Goal: Information Seeking & Learning: Learn about a topic

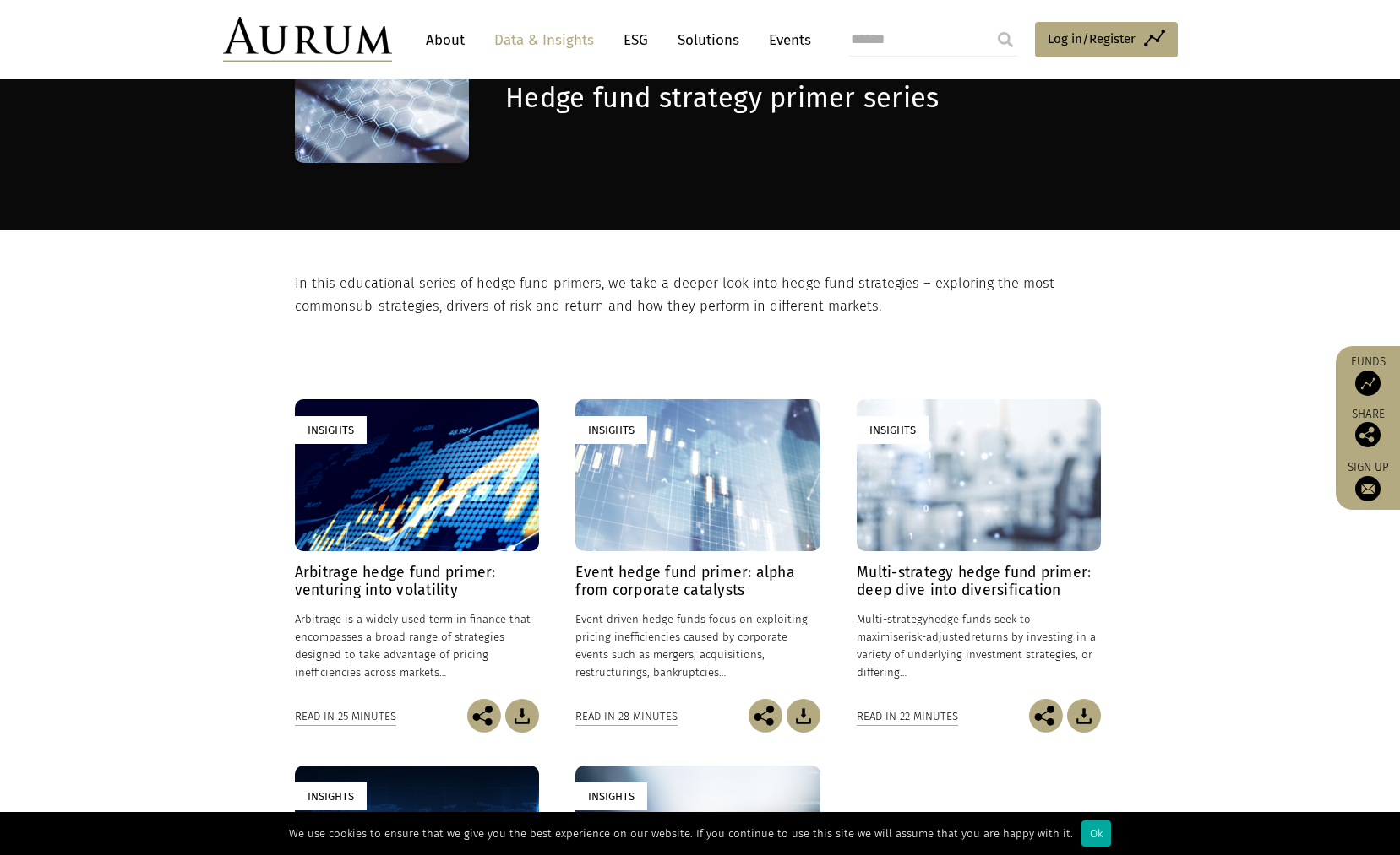
scroll to position [337, 0]
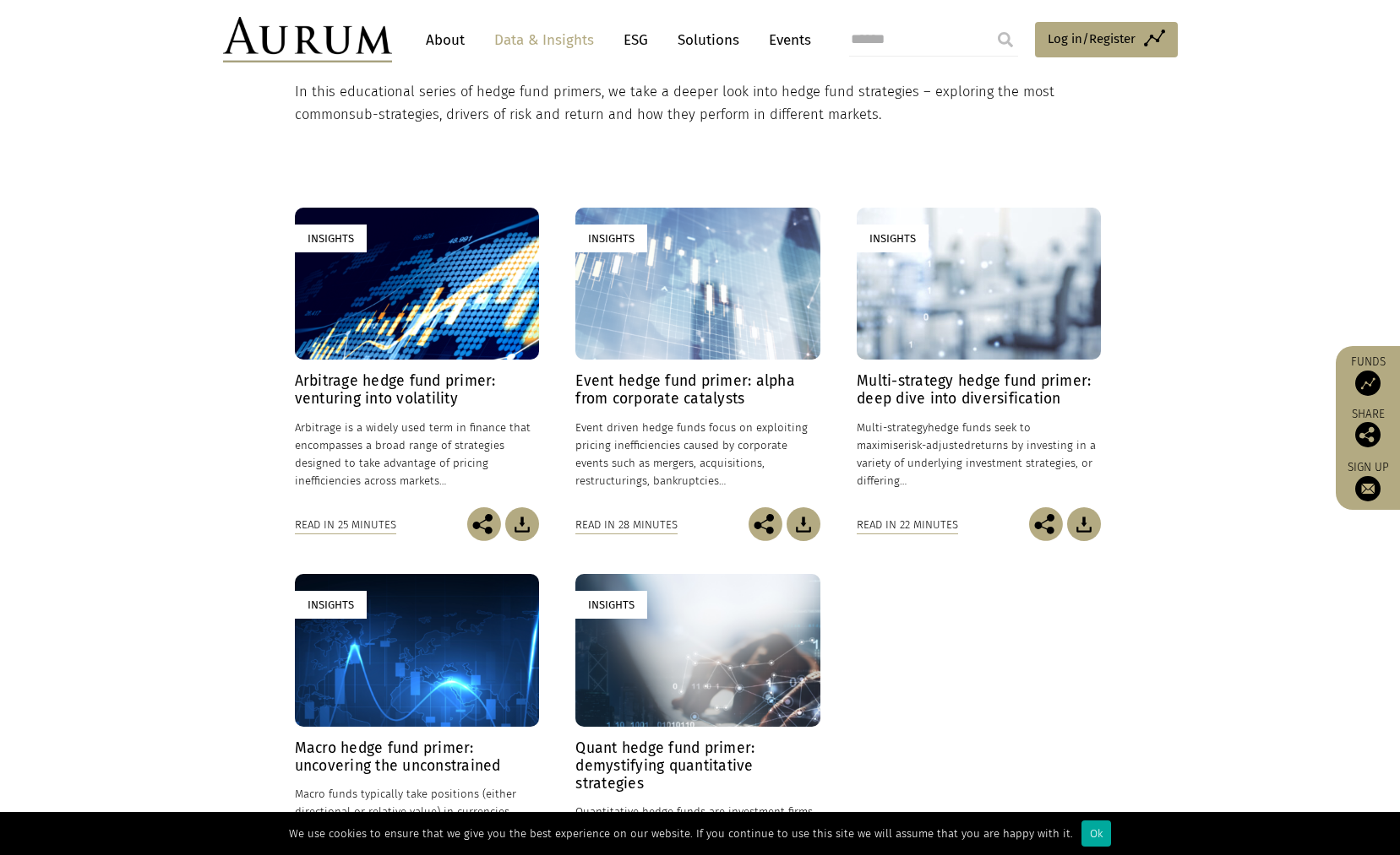
click at [176, 524] on section "Insights Arbitrage hedge fund primer: venturing into volatility 24/01/2025 Arbi…" at bounding box center [700, 554] width 1400 height 857
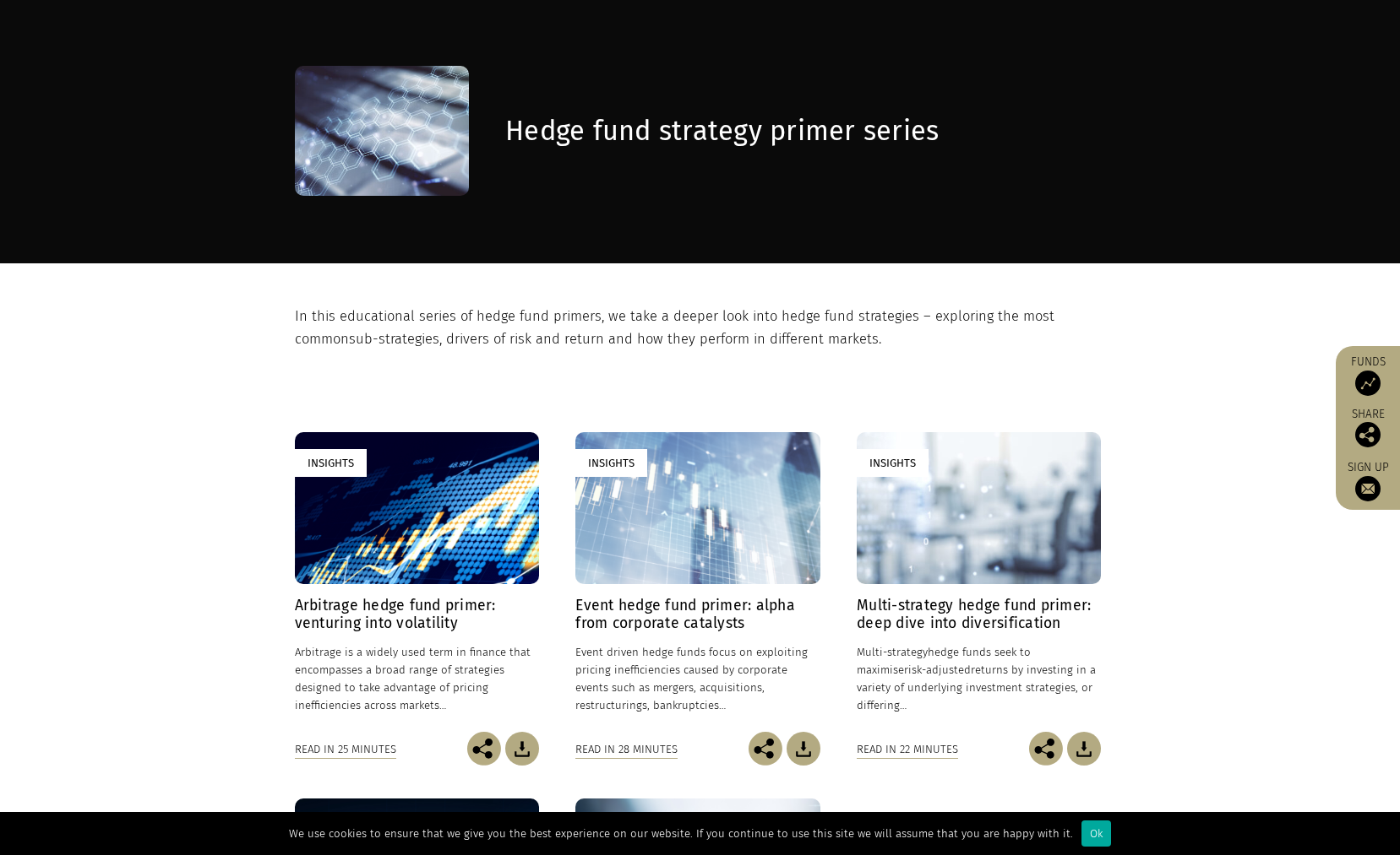
scroll to position [0, 0]
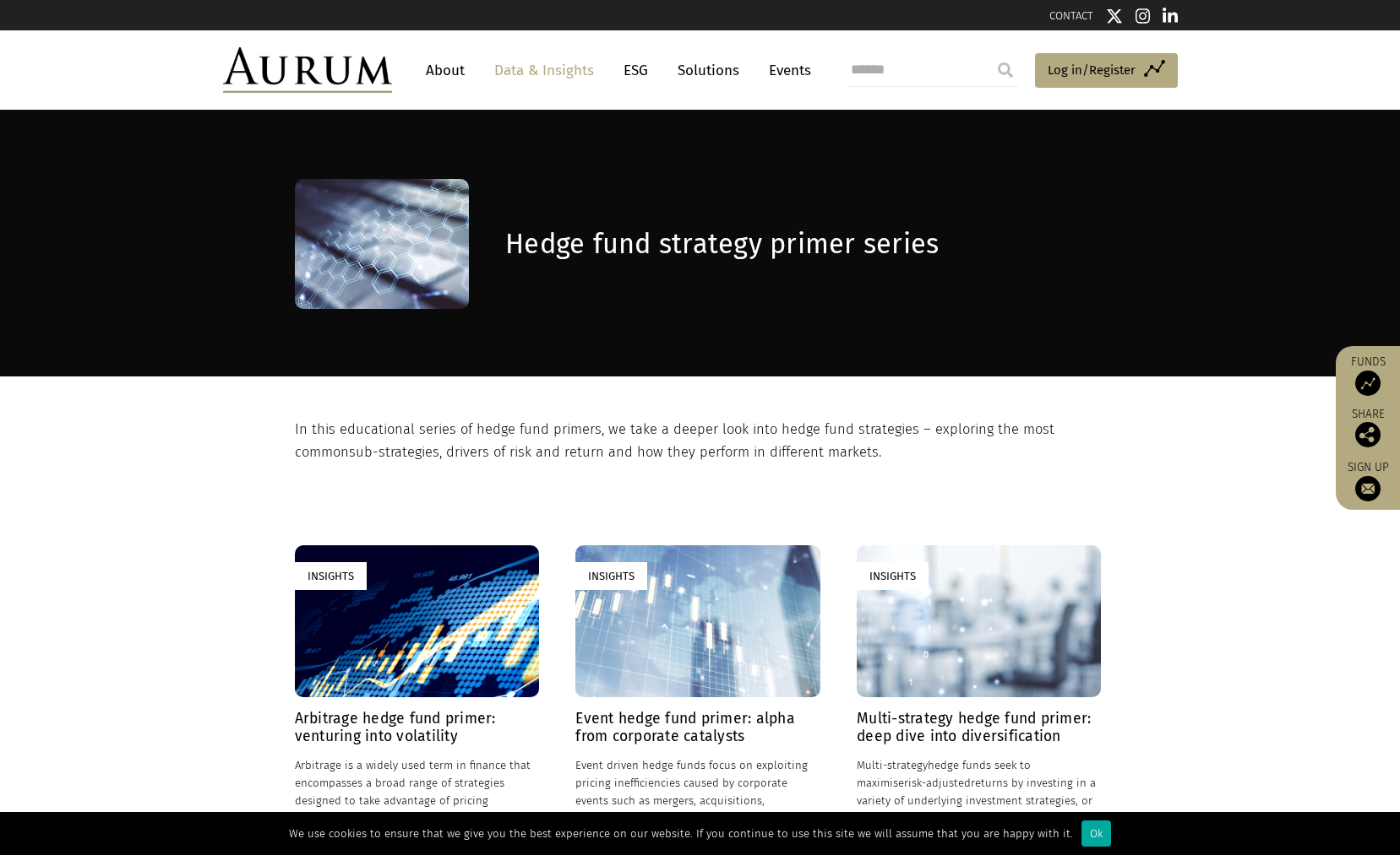
click at [396, 649] on div "Insights" at bounding box center [416, 622] width 244 height 153
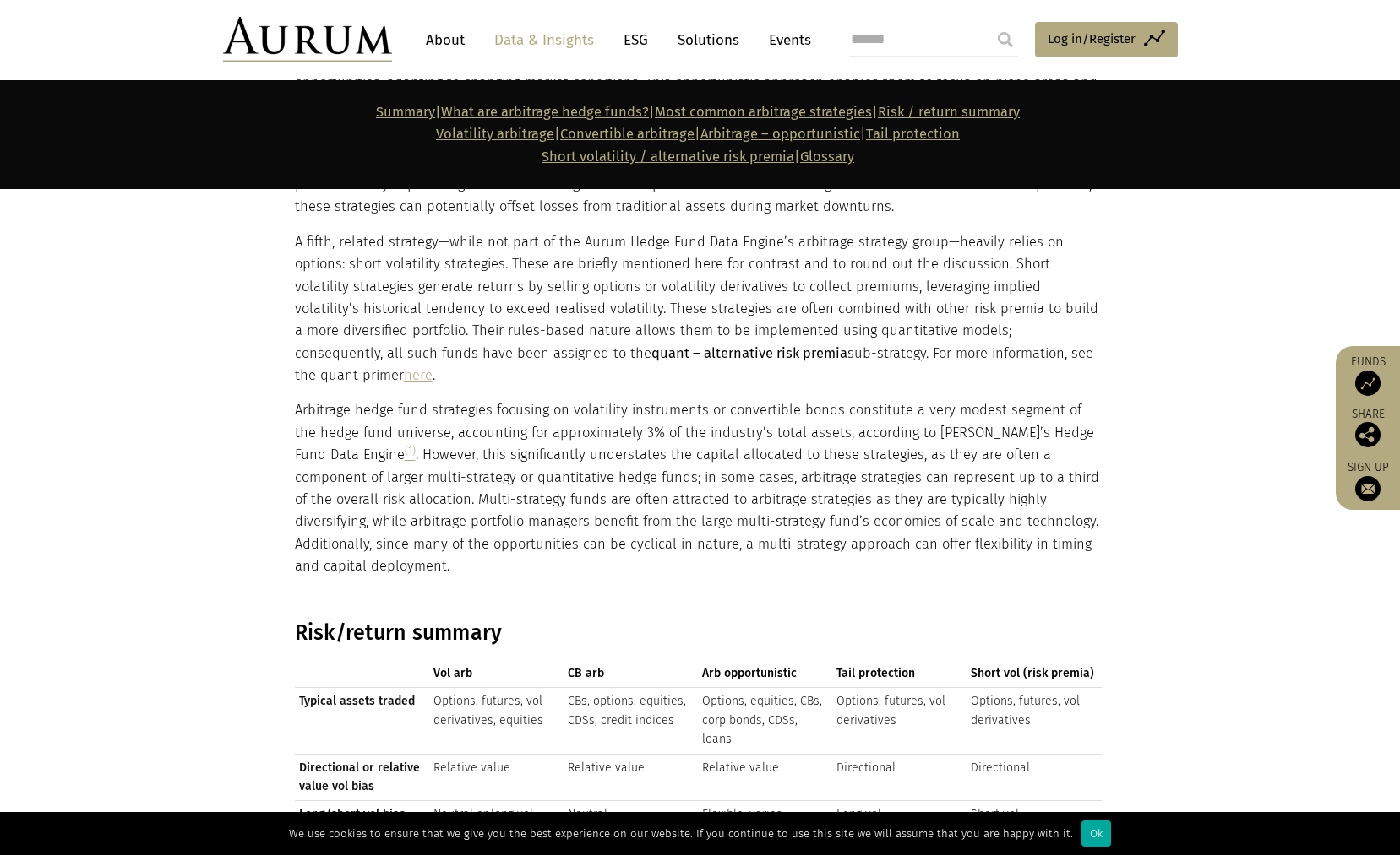
scroll to position [2364, 0]
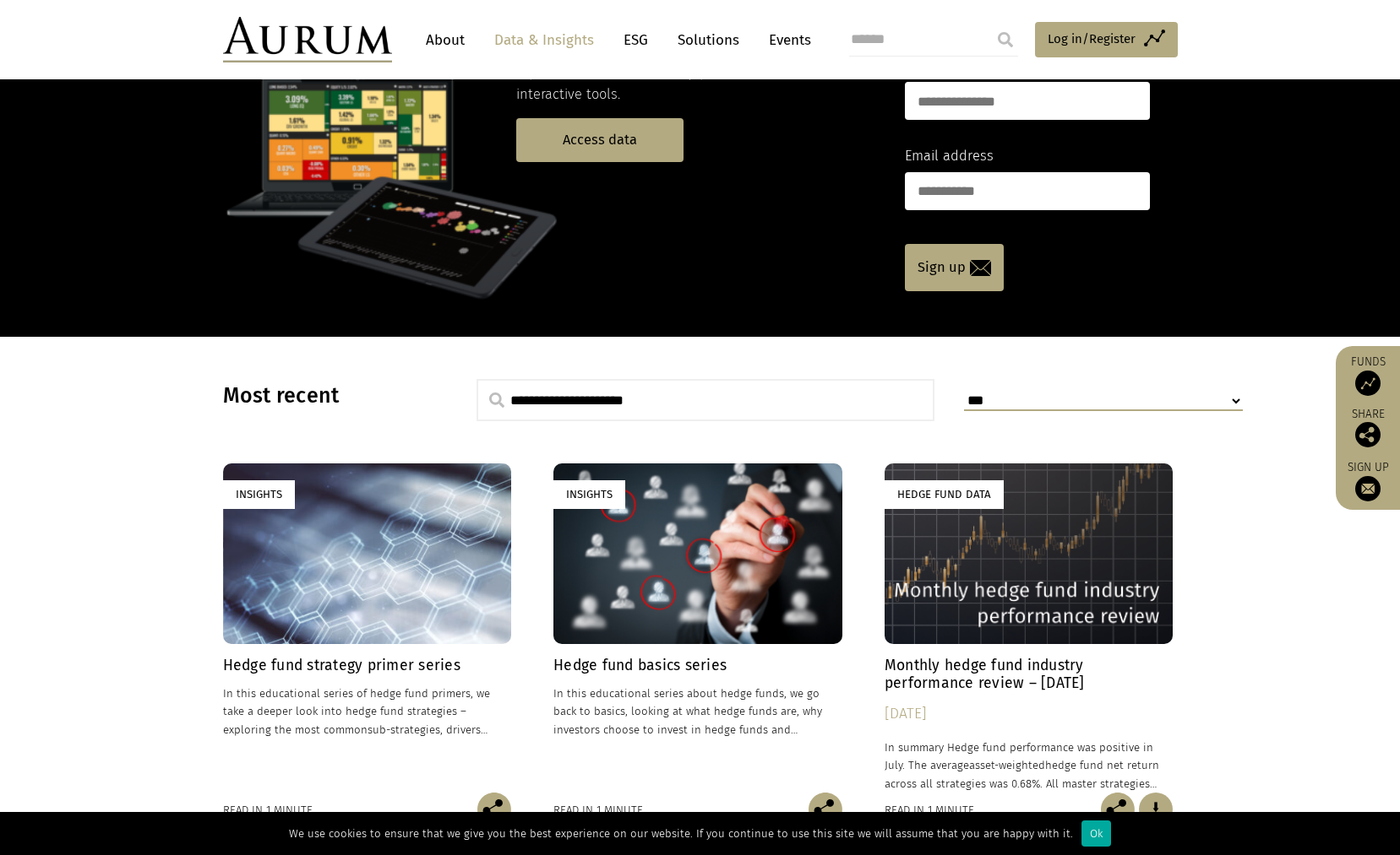
scroll to position [337, 0]
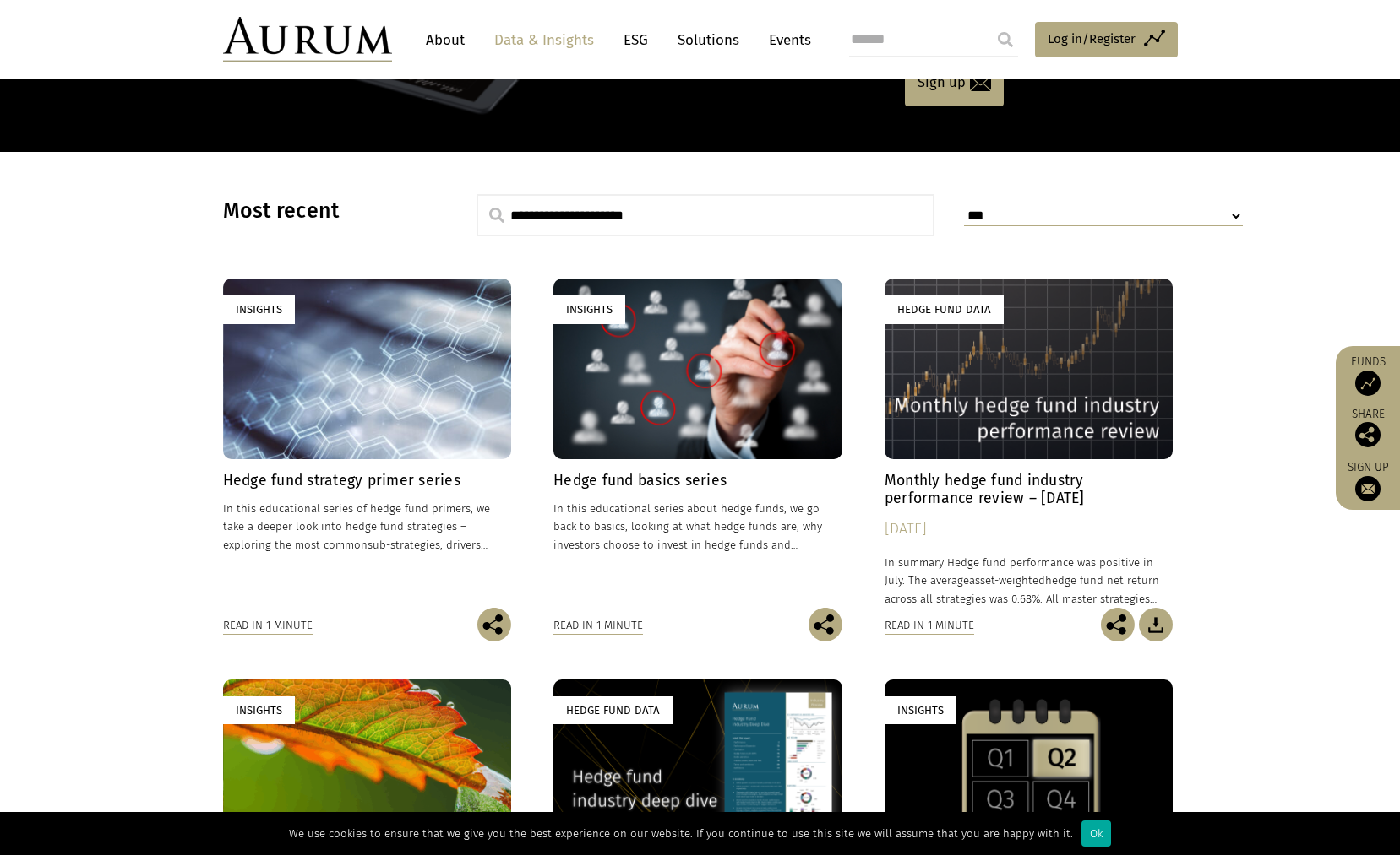
click at [641, 524] on p "In this educational series about hedge funds, we go back to basics, looking at …" at bounding box center [697, 526] width 289 height 53
click at [617, 477] on h4 "Hedge fund basics series" at bounding box center [697, 481] width 289 height 18
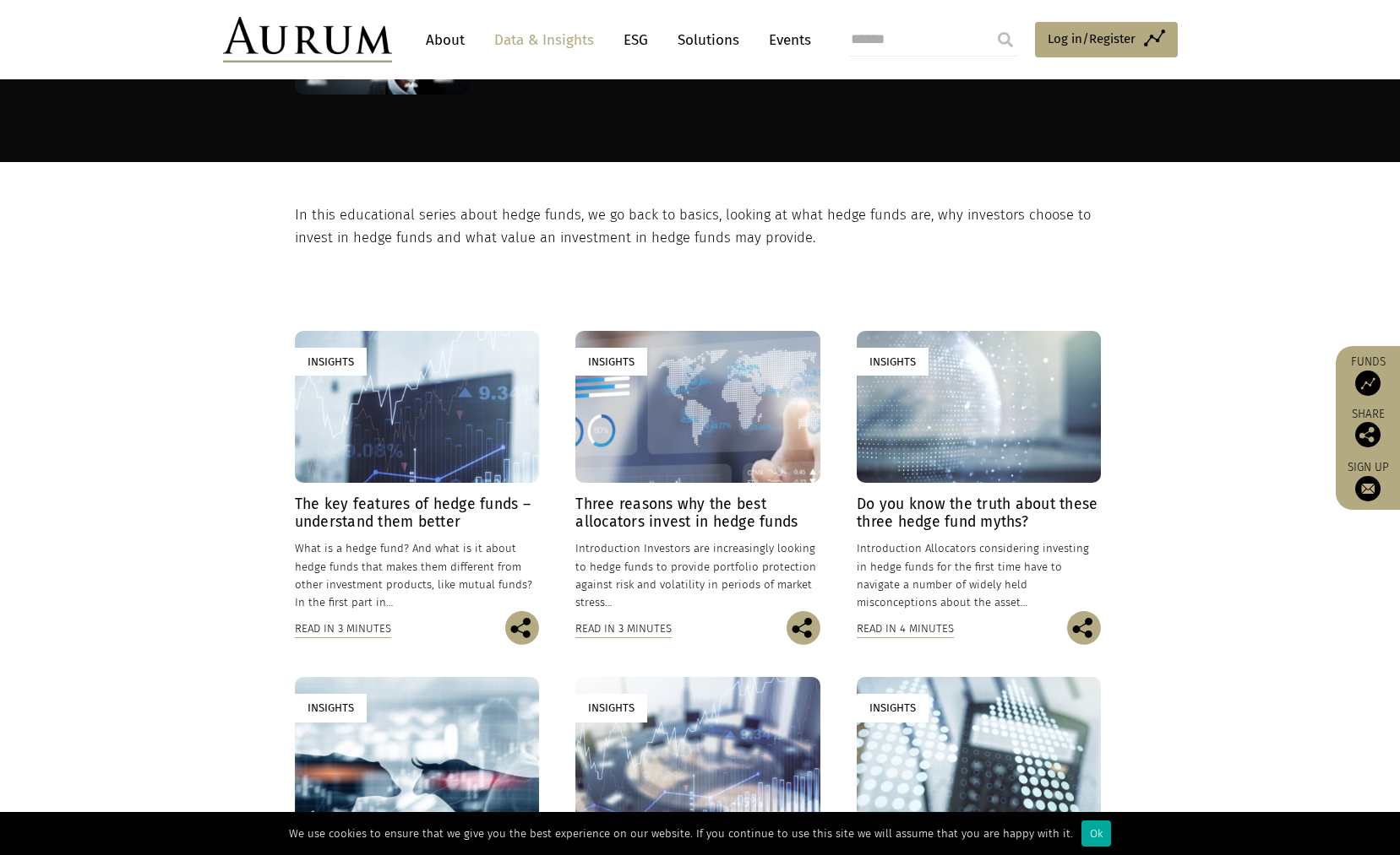
scroll to position [423, 0]
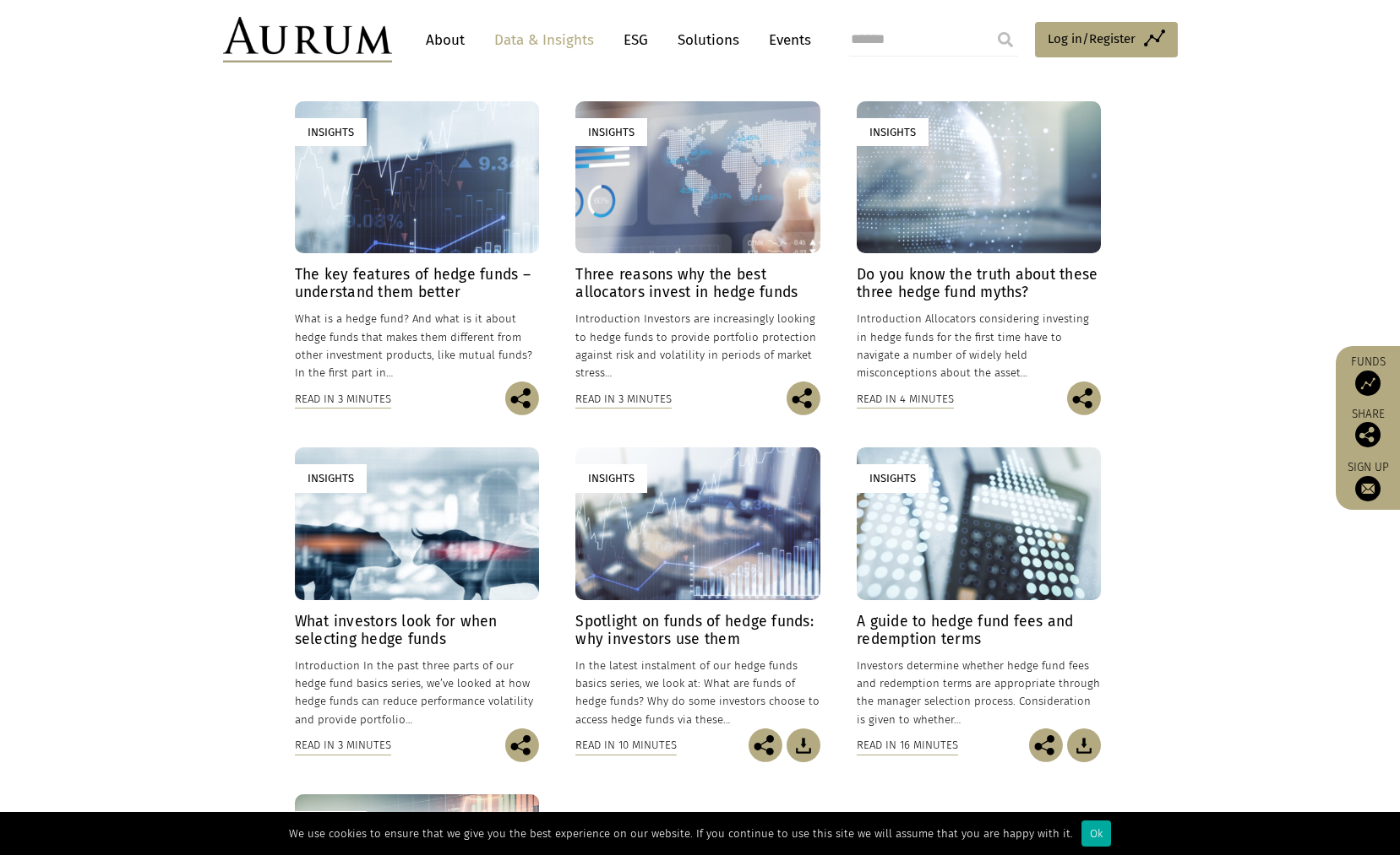
drag, startPoint x: 228, startPoint y: 778, endPoint x: 206, endPoint y: 760, distance: 28.4
click at [228, 778] on section "Insights The key features of hedge funds – understand them better 14/09/2022 Wh…" at bounding box center [700, 602] width 1400 height 1165
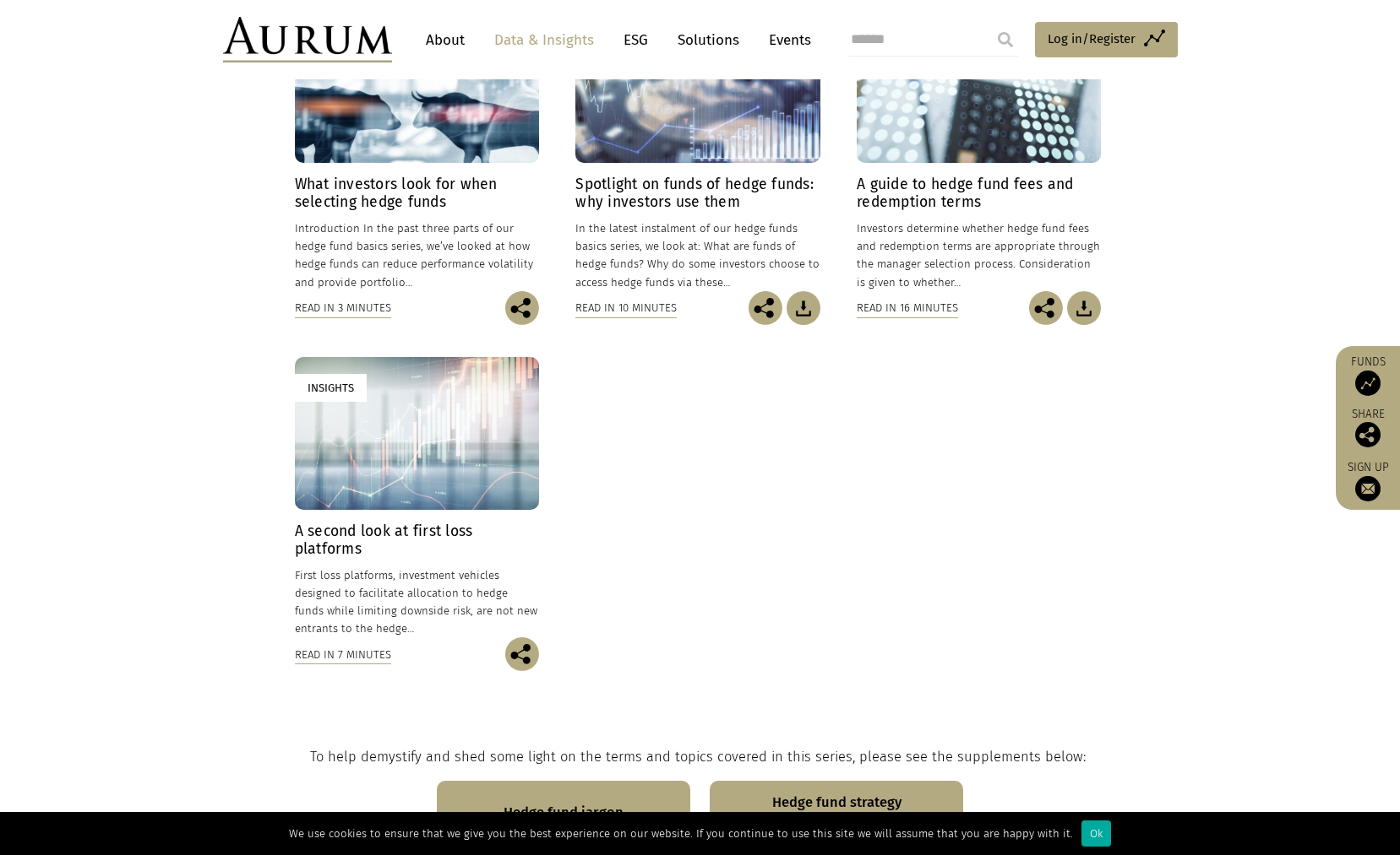
scroll to position [1098, 0]
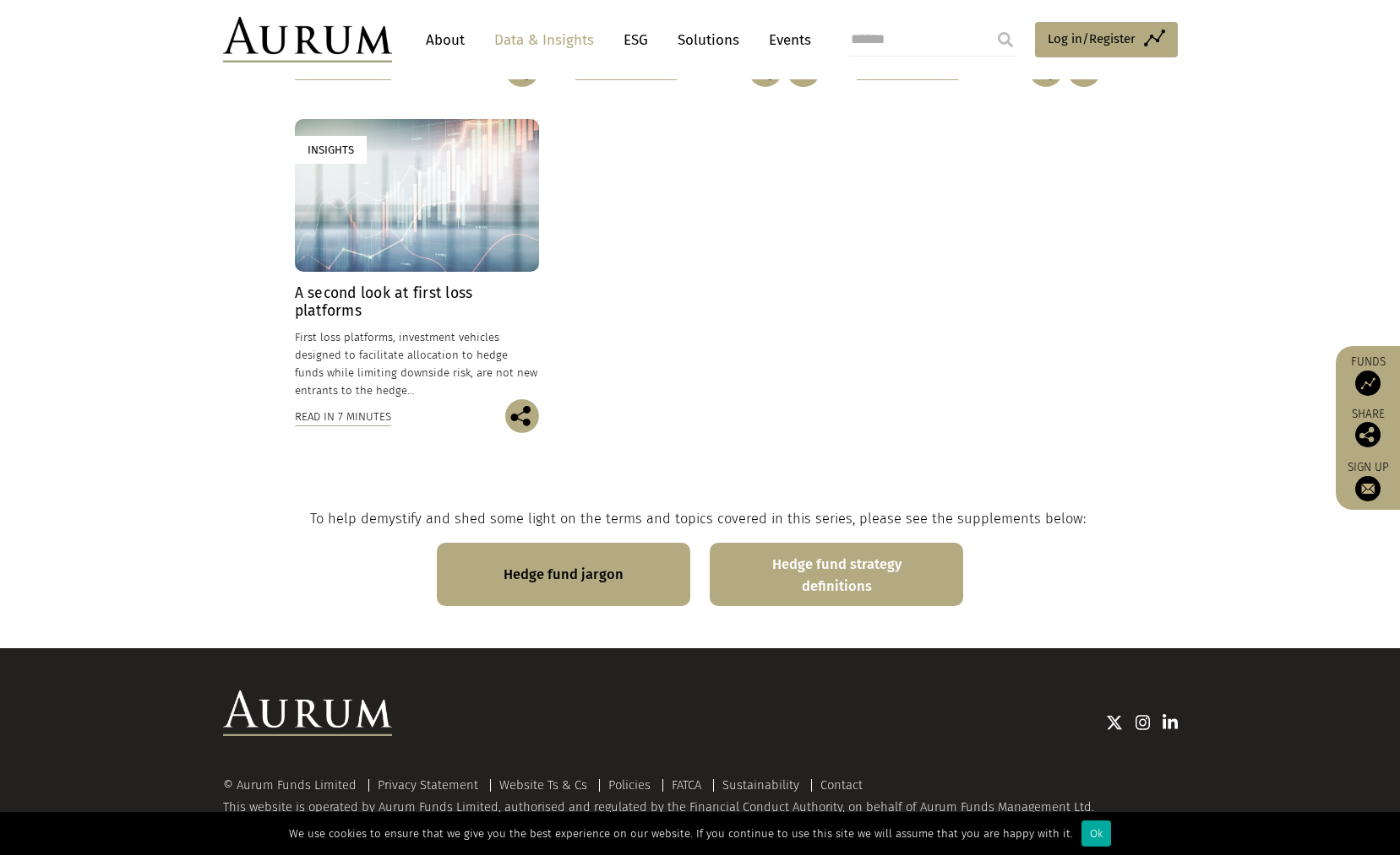
click at [809, 585] on link "Hedge fund strategy definitions" at bounding box center [836, 574] width 253 height 64
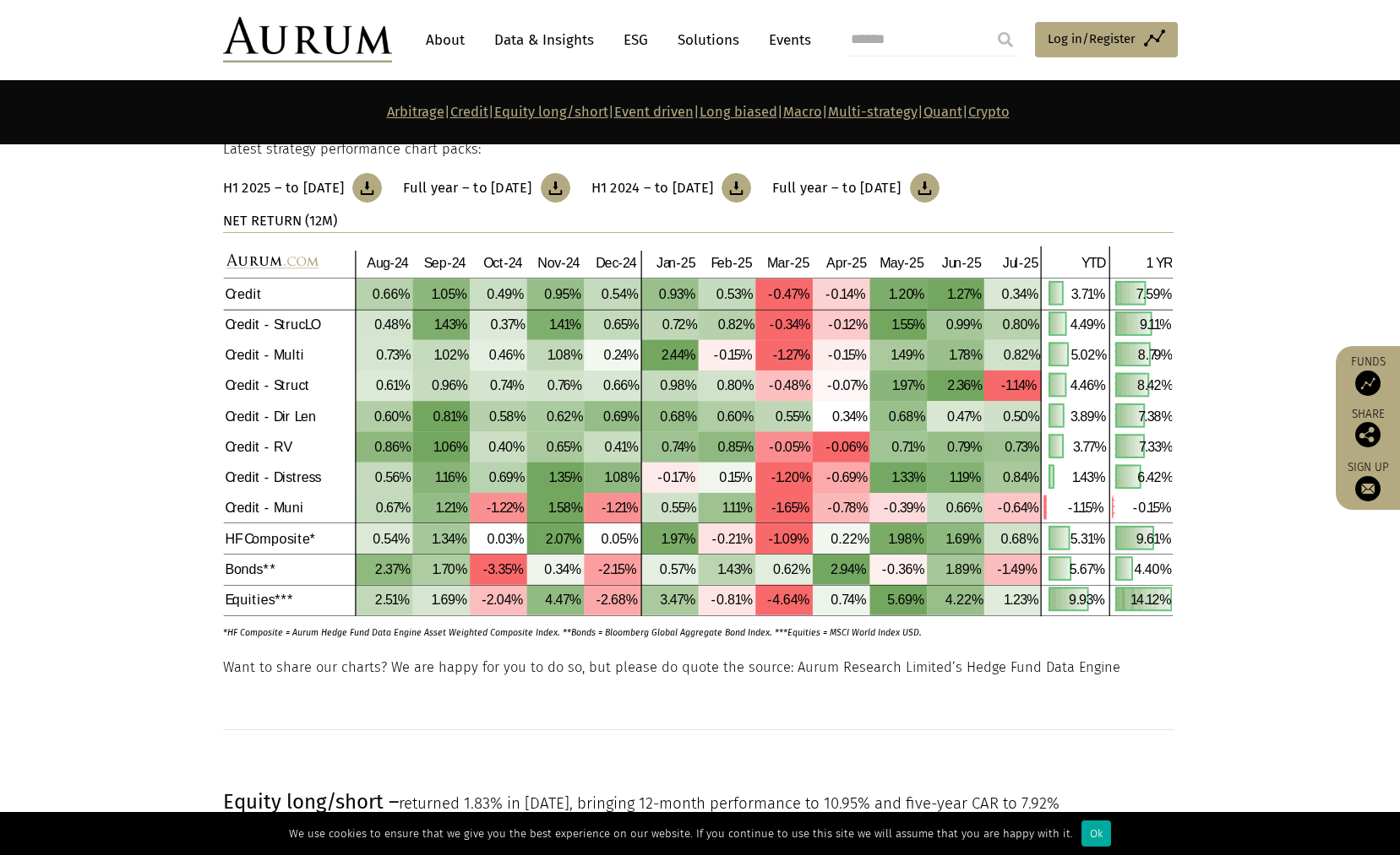
scroll to position [2027, 0]
